Goal: Task Accomplishment & Management: Manage account settings

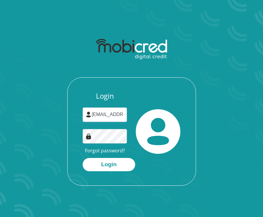
type input "zationlm@icloud.com"
click at [108, 164] on button "Login" at bounding box center [109, 164] width 53 height 13
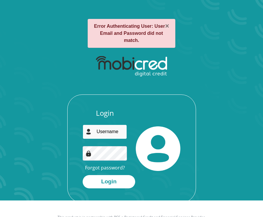
scroll to position [17, 0]
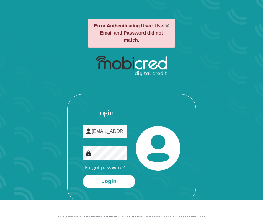
type input "[EMAIL_ADDRESS][DOMAIN_NAME]"
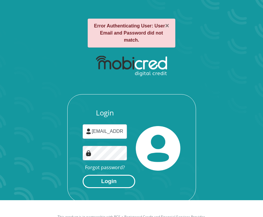
click at [121, 183] on button "Login" at bounding box center [109, 181] width 53 height 13
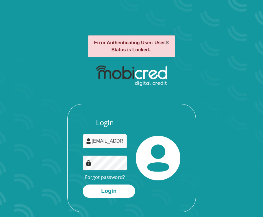
type input "zationlm@icloud.com"
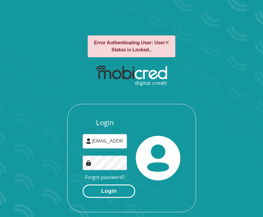
click at [113, 188] on button "Login" at bounding box center [109, 191] width 53 height 13
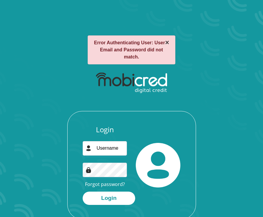
click at [168, 42] on button "×" at bounding box center [167, 42] width 4 height 7
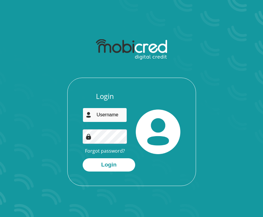
click at [119, 117] on input "email" at bounding box center [105, 115] width 45 height 14
type input "zationlm@icloud.com"
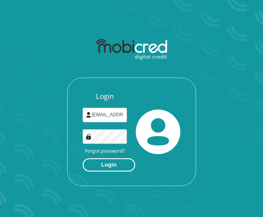
click at [116, 167] on button "Login" at bounding box center [109, 164] width 53 height 13
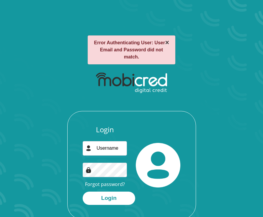
click at [167, 43] on button "×" at bounding box center [167, 42] width 4 height 7
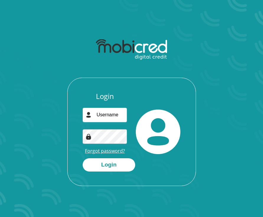
click at [110, 150] on link "Forgot password?" at bounding box center [105, 151] width 40 height 6
